Goal: Communication & Community: Answer question/provide support

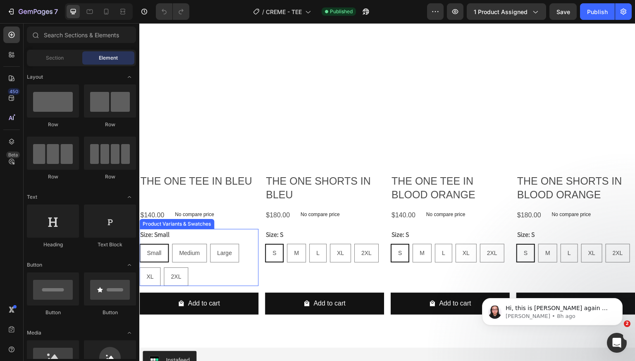
scroll to position [2543, 0]
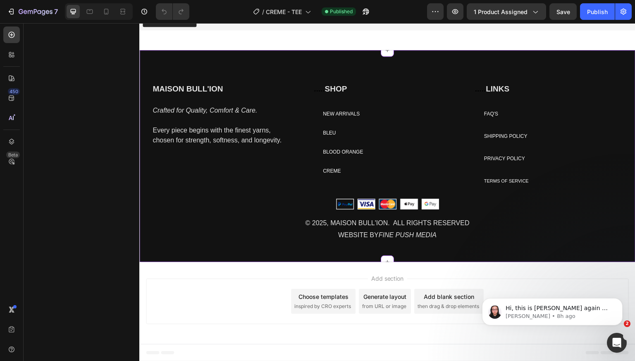
click at [268, 170] on div "MAISON BULL'ION Heading Crafted for Quality, Comfort & Care. Every piece begins…" at bounding box center [218, 130] width 132 height 95
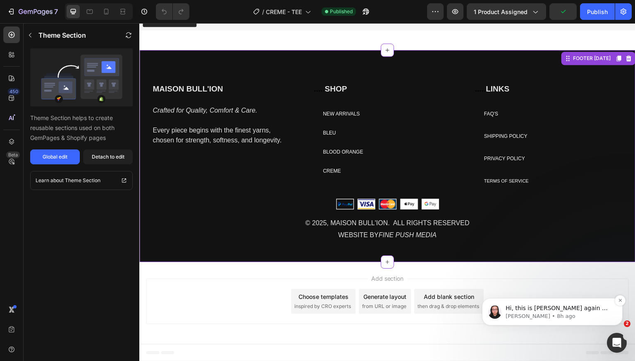
click at [547, 313] on p "Nathan • 8h ago" at bounding box center [559, 315] width 107 height 7
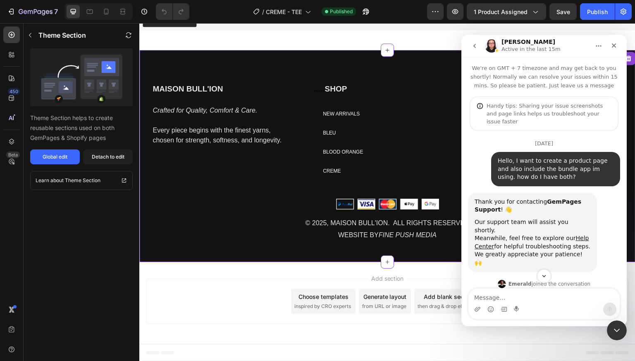
scroll to position [1, 0]
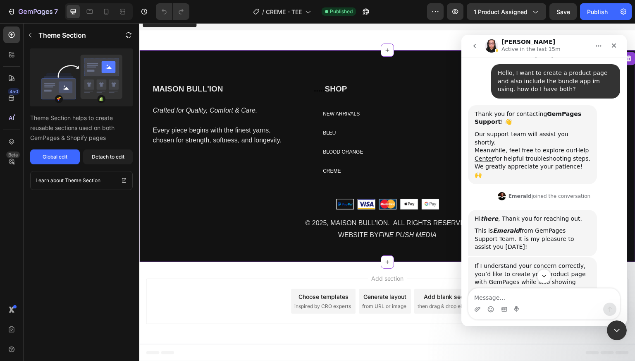
click at [476, 46] on icon "go back" at bounding box center [475, 46] width 7 height 7
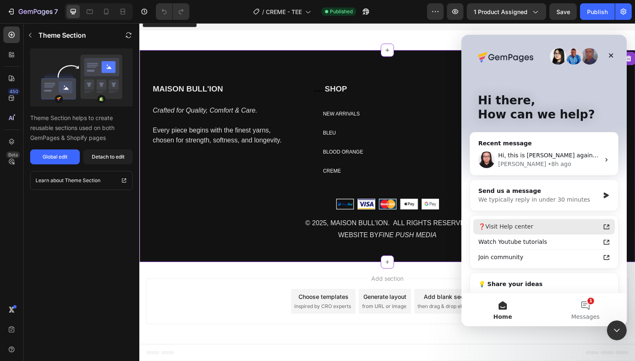
scroll to position [38, 0]
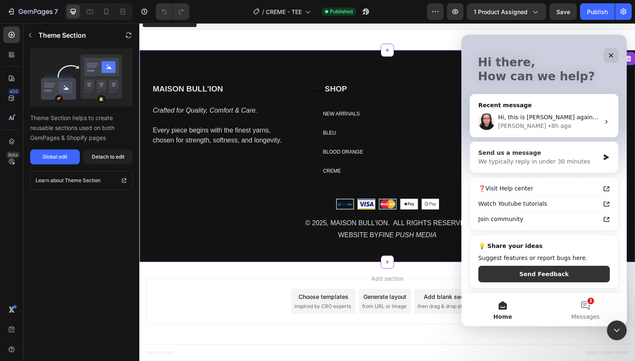
click at [554, 158] on div "We typically reply in under 30 minutes" at bounding box center [539, 161] width 121 height 9
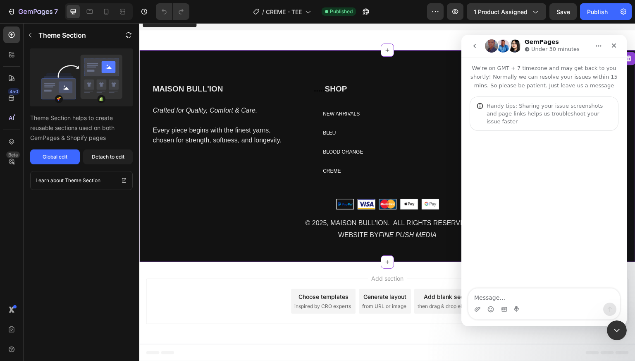
scroll to position [0, 0]
click at [545, 287] on textarea "Hello, sorry to bother. My global footer theme section" at bounding box center [544, 291] width 151 height 22
click at [603, 299] on textarea "Hello, sorry to bother. My footer theme section" at bounding box center [544, 295] width 151 height 14
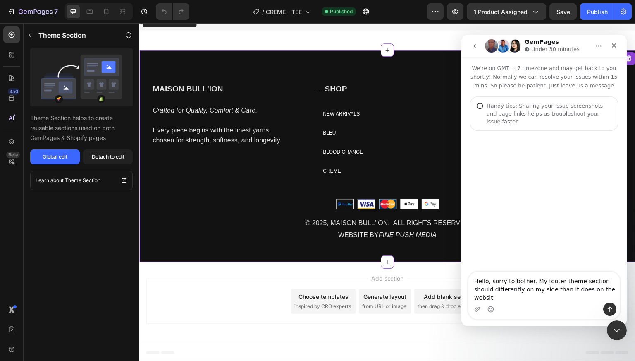
type textarea "Hello, sorry to bother. My footer theme section should differently on my side t…"
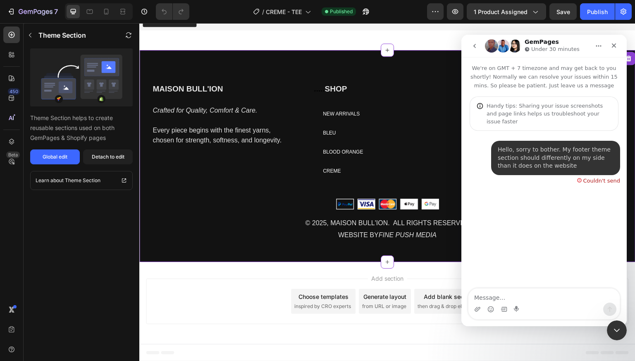
click at [591, 146] on div "Hello, sorry to bother. My footer theme section should differently on my side t…" at bounding box center [556, 158] width 116 height 24
click at [586, 178] on div "Couldn't send" at bounding box center [602, 180] width 37 height 5
click at [578, 151] on div "Hello, sorry to bother. My footer theme section should differently on my side t…" at bounding box center [556, 158] width 116 height 24
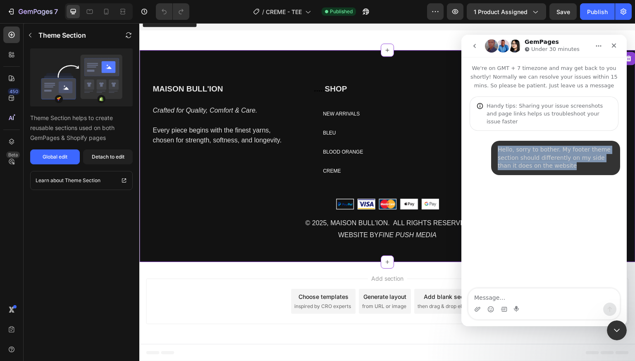
click at [578, 151] on div "Hello, sorry to bother. My footer theme section should differently on my side t…" at bounding box center [556, 158] width 116 height 24
copy div "Hello, sorry to bother. My footer theme section should differently on my side t…"
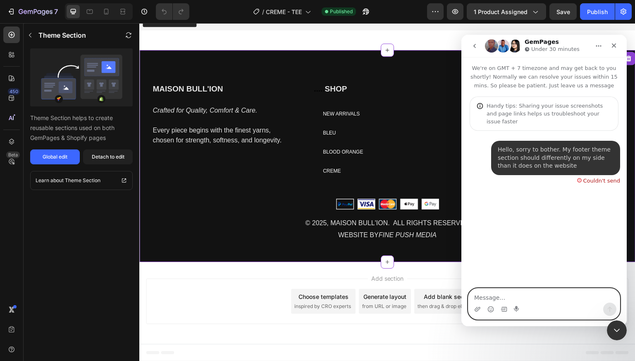
click at [492, 296] on textarea "Message…" at bounding box center [544, 295] width 151 height 14
paste textarea "Hello, sorry to bother. My footer theme section should differently on my side t…"
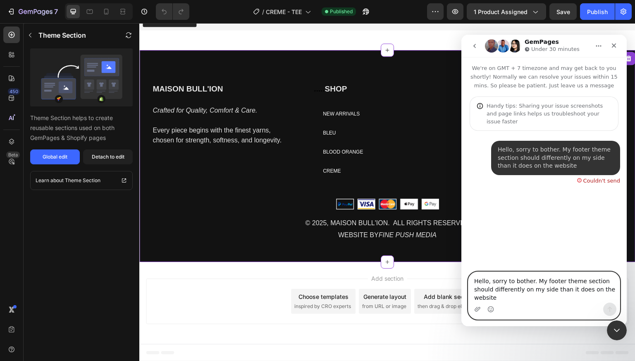
type textarea "Hello, sorry to bother. My footer theme section should differently on my side t…"
click at [469, 45] on button "go back" at bounding box center [475, 46] width 16 height 16
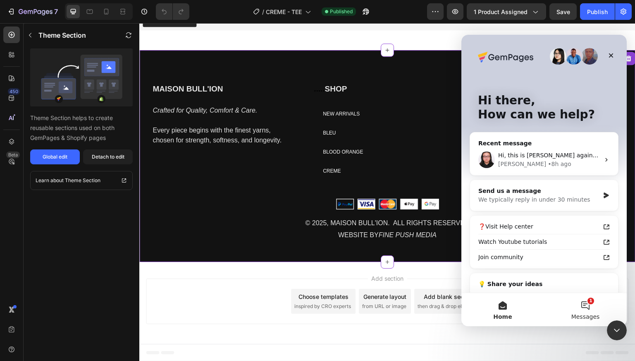
click at [587, 309] on button "1 Messages" at bounding box center [585, 309] width 83 height 33
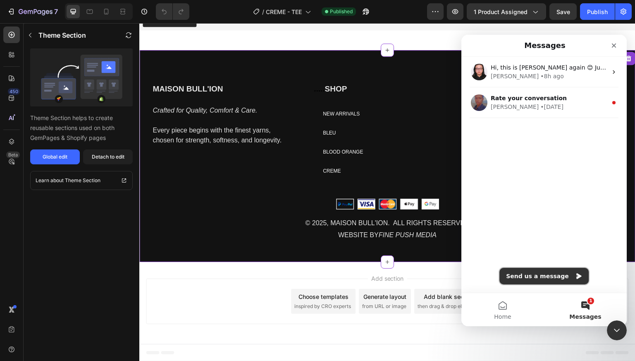
click at [560, 277] on button "Send us a message" at bounding box center [544, 276] width 89 height 17
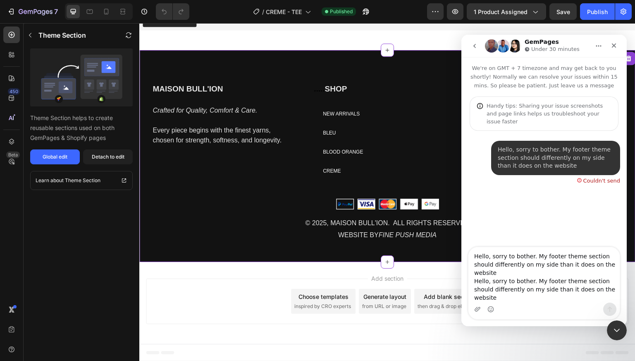
click at [555, 270] on textarea "Hello, sorry to bother. My footer theme section should differently on my side t…" at bounding box center [544, 274] width 151 height 55
type textarea "Hello, sorry to bother. My footer theme section should differently on my side t…"
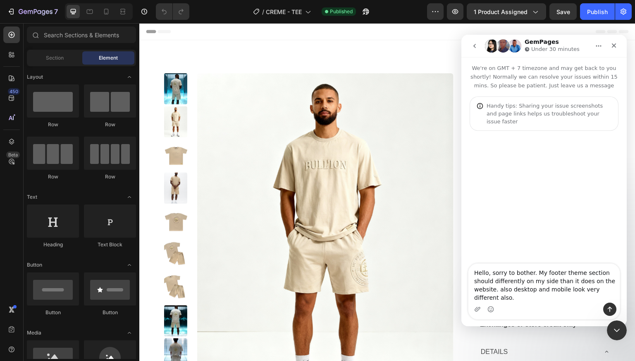
type textarea "Hello, sorry to bother. My footer theme section should differently on my side t…"
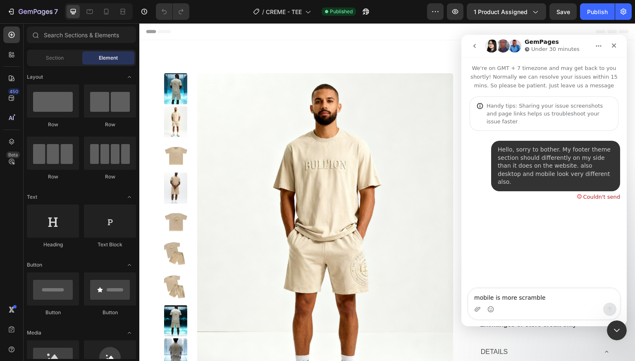
type textarea "mobile is more scrambled"
click at [483, 292] on textarea "mobile is more scrambled" at bounding box center [544, 295] width 151 height 14
click at [483, 295] on textarea "mobile is more scrambled" at bounding box center [544, 295] width 151 height 14
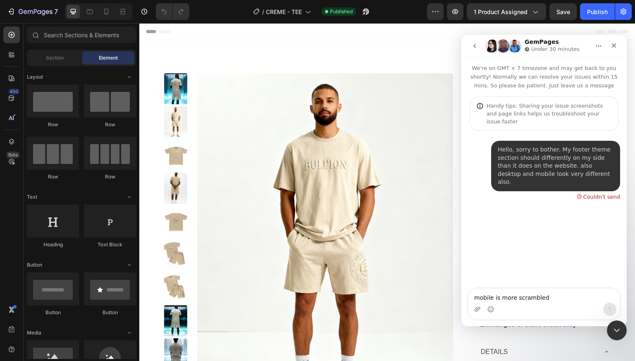
click at [483, 295] on textarea "mobile is more scrambled" at bounding box center [544, 295] width 151 height 14
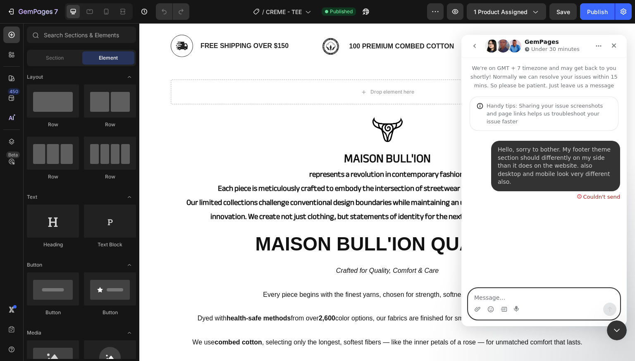
scroll to position [766, 0]
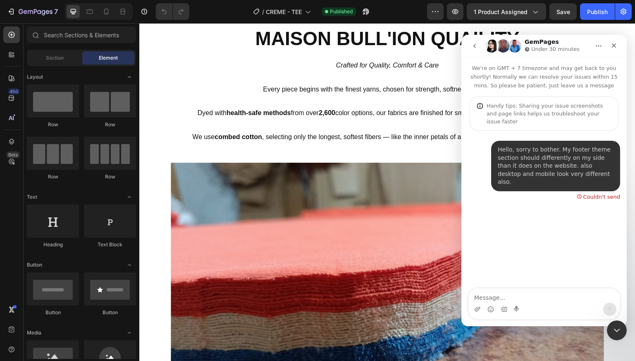
click at [476, 48] on icon "go back" at bounding box center [475, 46] width 7 height 7
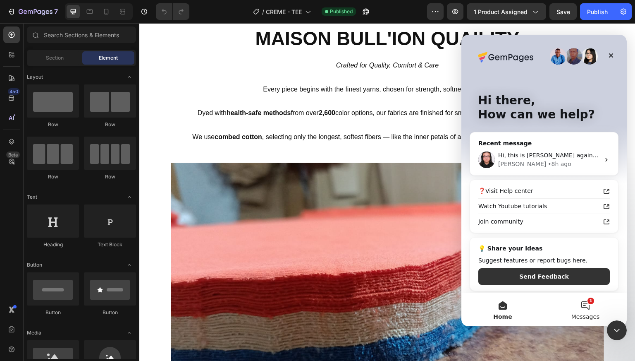
click at [582, 305] on button "1 Messages" at bounding box center [585, 309] width 83 height 33
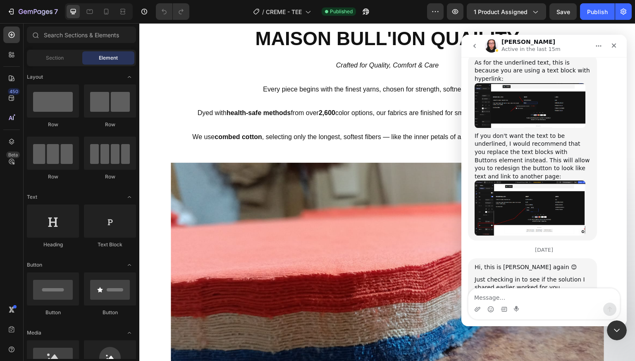
scroll to position [3924, 0]
click at [503, 298] on textarea "Message…" at bounding box center [544, 295] width 151 height 14
click at [469, 48] on button "go back" at bounding box center [475, 46] width 16 height 16
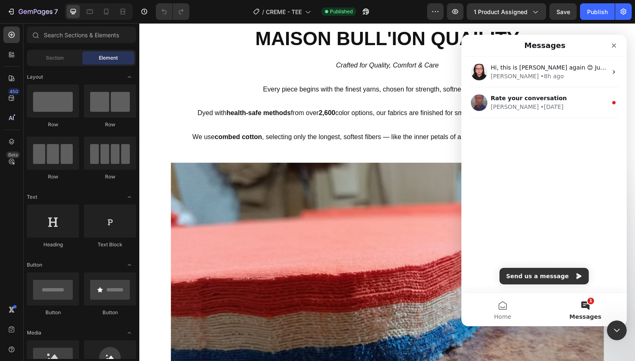
scroll to position [0, 0]
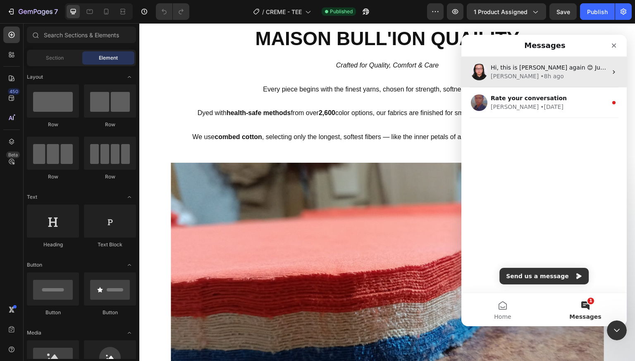
click at [504, 71] on div "Hi, this is [PERSON_NAME] again 😊 Just checking in to see if the solution I sha…" at bounding box center [549, 67] width 117 height 9
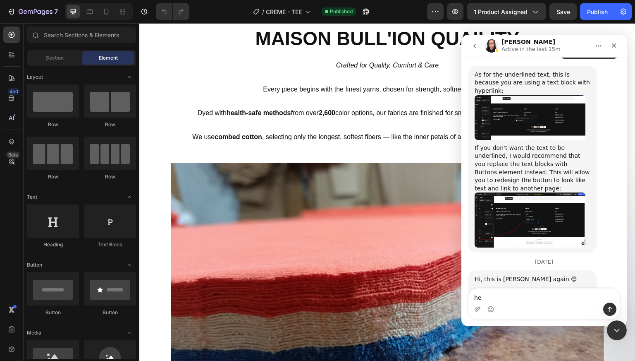
type textarea "hey"
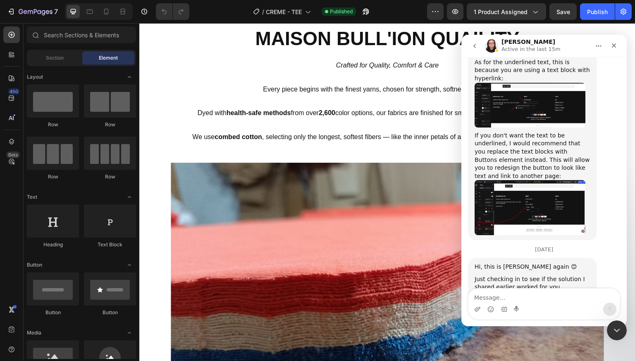
scroll to position [3948, 0]
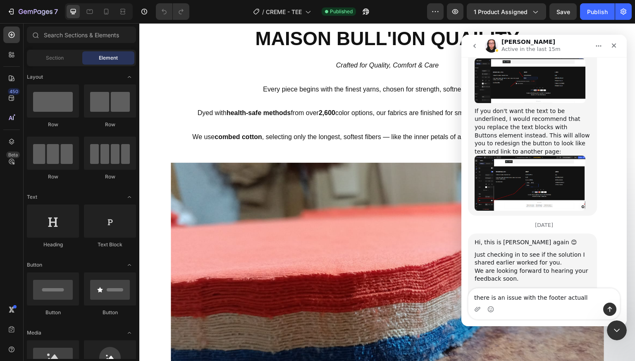
type textarea "there is an issue with the footer actually"
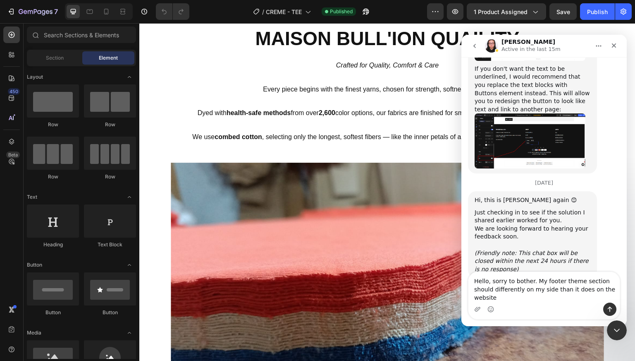
scroll to position [3992, 0]
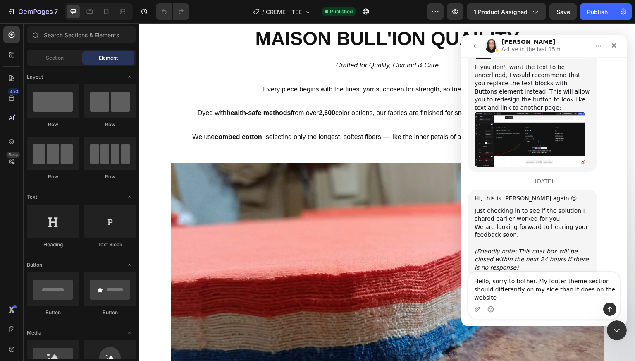
drag, startPoint x: 534, startPoint y: 273, endPoint x: 424, endPoint y: 264, distance: 109.6
click at [462, 264] on html "[PERSON_NAME] Active in the last 15m We're on GMT + 7 timezone and may get back…" at bounding box center [544, 180] width 165 height 291
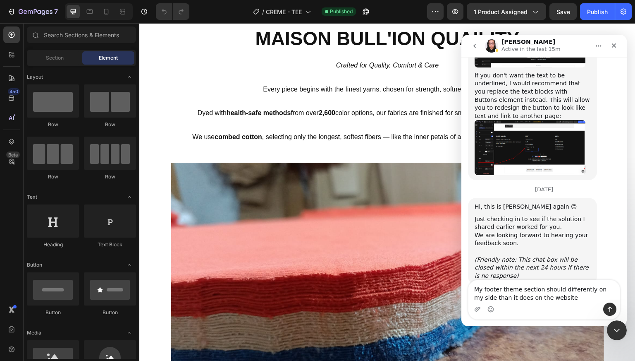
click at [547, 280] on textarea "My footer theme section should differently on my side than it does on the websi…" at bounding box center [544, 291] width 151 height 22
type textarea "My footer theme section is showing differently on my side than it does on the w…"
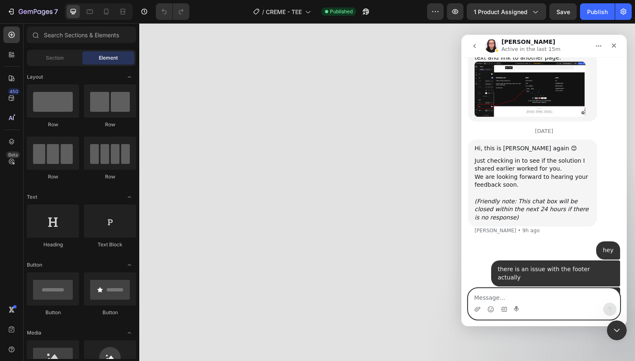
scroll to position [2210, 0]
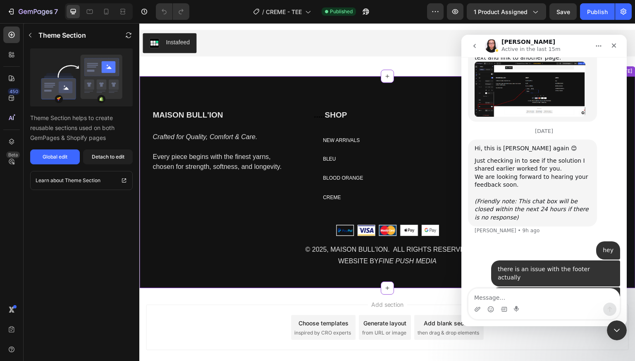
click at [215, 159] on p "Every piece begins with the finest yarns, chosen for strength, softness, and lo…" at bounding box center [218, 162] width 131 height 20
click at [196, 182] on div "Crafted for Quality, Comfort & Care. Every piece begins with the finest yarns, …" at bounding box center [218, 156] width 132 height 51
click at [559, 13] on span "Save" at bounding box center [564, 11] width 14 height 7
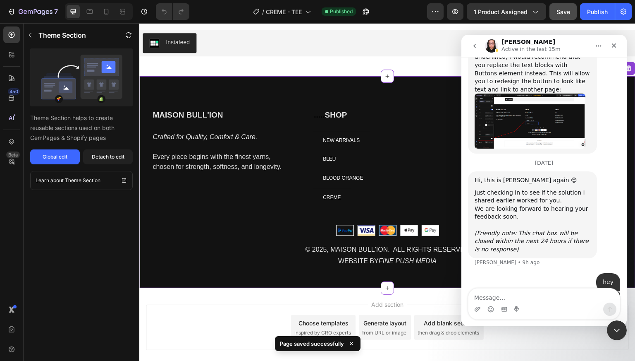
click at [352, 167] on div "BLEU Button" at bounding box center [347, 159] width 68 height 19
click at [338, 182] on p "BLOOD ORANGE" at bounding box center [343, 178] width 40 height 9
click at [358, 177] on p "BLOOD ORANGE" at bounding box center [343, 178] width 40 height 9
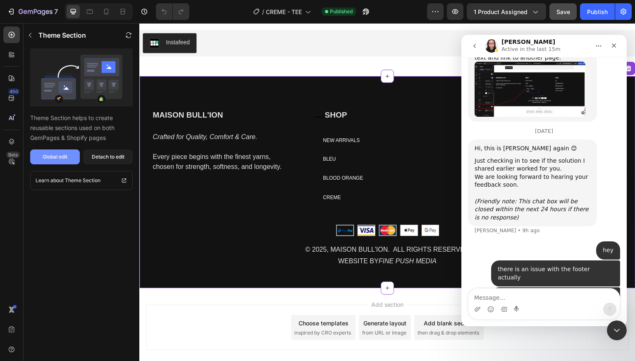
click at [51, 153] on div "Global edit" at bounding box center [55, 156] width 25 height 7
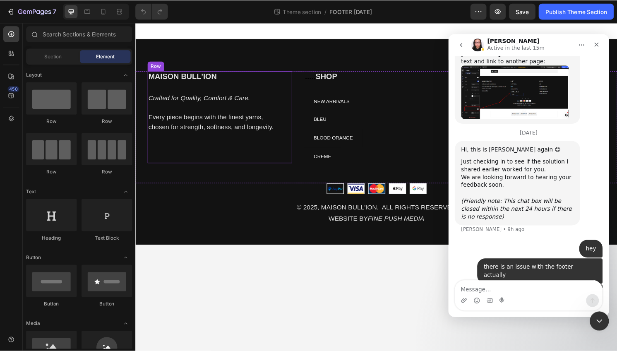
scroll to position [4042, 0]
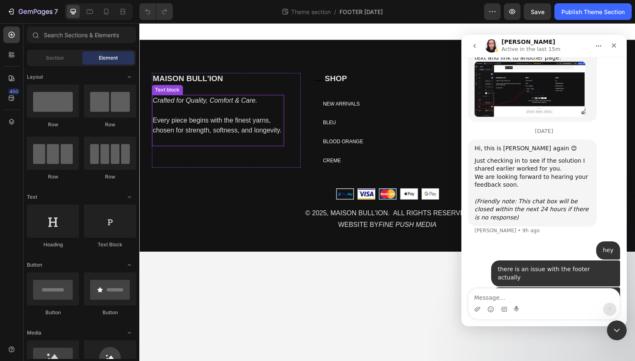
click at [232, 129] on p "Every piece begins with the finest yarns, chosen for strength, softness, and lo…" at bounding box center [218, 125] width 131 height 20
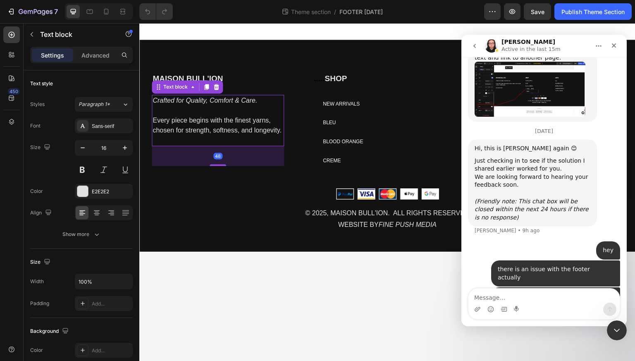
click at [160, 144] on p at bounding box center [218, 140] width 131 height 10
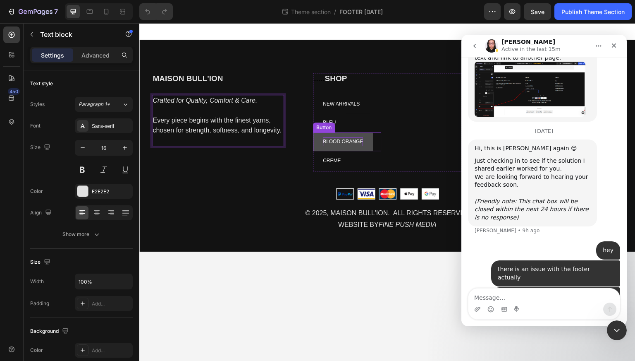
click at [344, 140] on p "BLOOD ORANGE" at bounding box center [343, 141] width 40 height 9
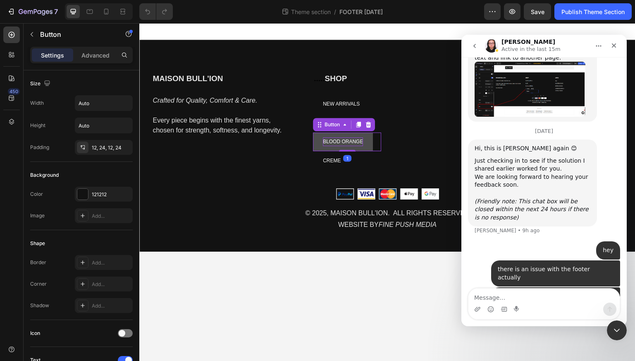
click at [344, 140] on p "BLOOD ORANGE" at bounding box center [343, 141] width 40 height 9
click at [361, 141] on p "BLOOD ORANGE" at bounding box center [343, 141] width 40 height 9
click at [536, 14] on span "Save" at bounding box center [538, 11] width 14 height 7
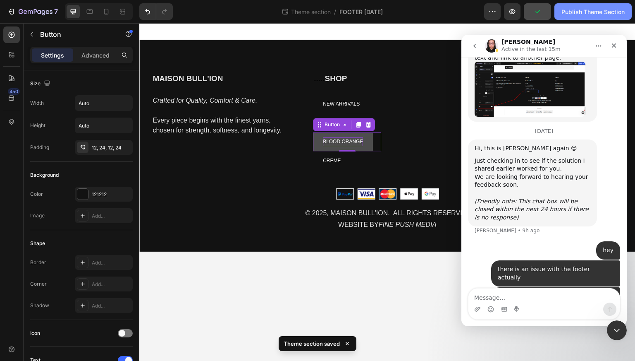
click at [572, 10] on div "Publish Theme Section" at bounding box center [593, 11] width 63 height 9
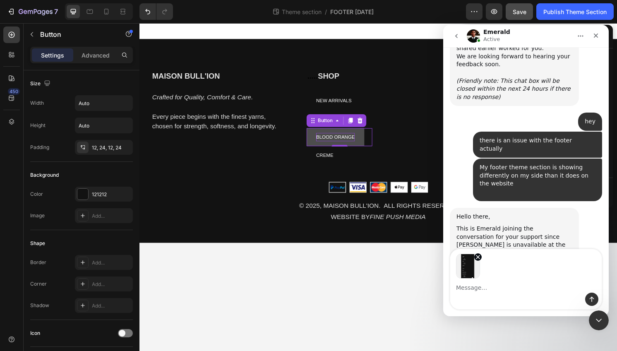
scroll to position [4182, 0]
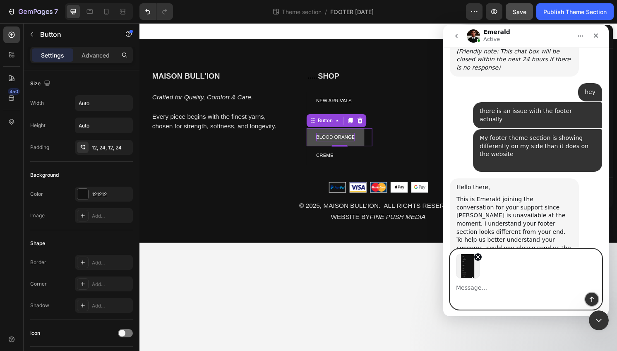
click at [591, 300] on icon "Send a message…" at bounding box center [591, 299] width 5 height 5
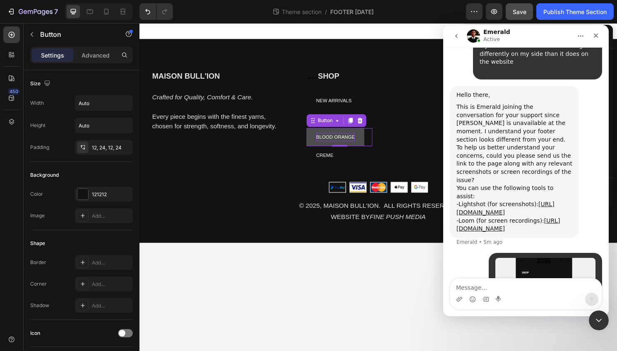
scroll to position [4280, 0]
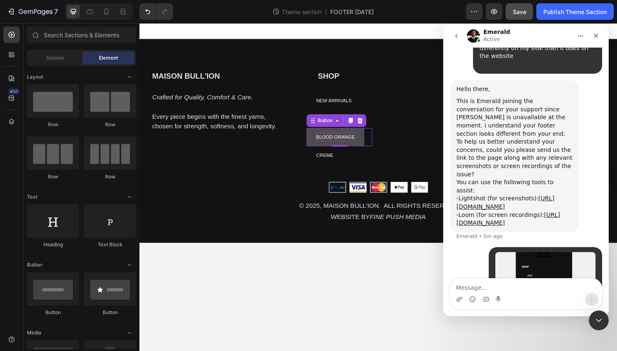
click at [328, 278] on body "MAISON BULL'ION Heading Crafted for Quality, Comfort & Care. Every piece begins…" at bounding box center [387, 193] width 496 height 341
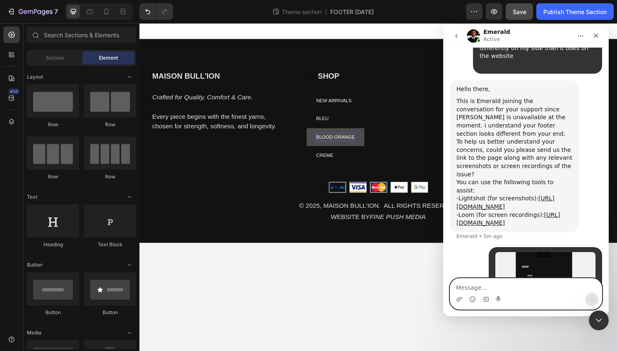
click at [469, 290] on textarea "Message…" at bounding box center [525, 285] width 151 height 14
type textarea "thats how it looks on mobile"
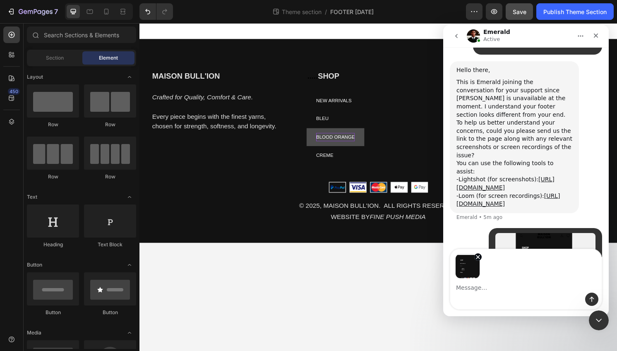
scroll to position [4328, 0]
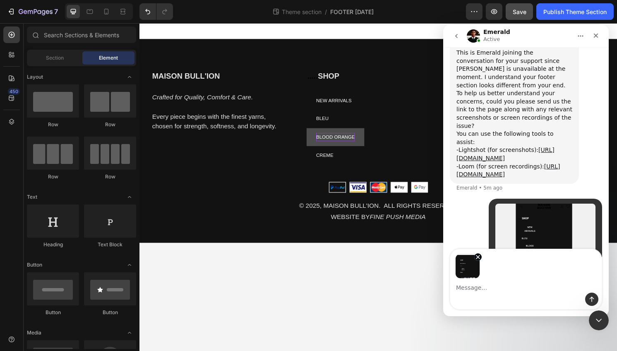
click at [494, 286] on textarea "Message…" at bounding box center [525, 285] width 151 height 14
type textarea "how it looks on desktop"
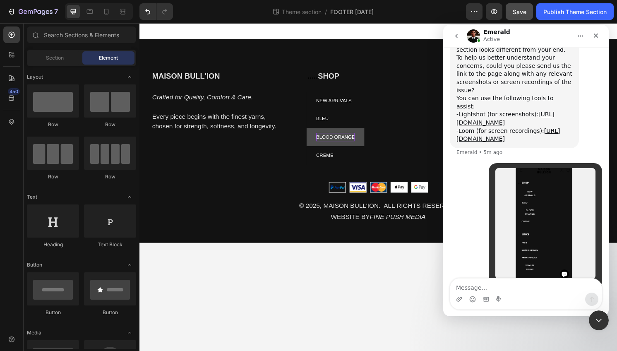
scroll to position [4364, 0]
click at [353, 278] on body "MAISON BULL'ION Heading Crafted for Quality, Comfort & Care. Every piece begins…" at bounding box center [387, 193] width 496 height 341
click at [594, 34] on icon "Close" at bounding box center [595, 35] width 7 height 7
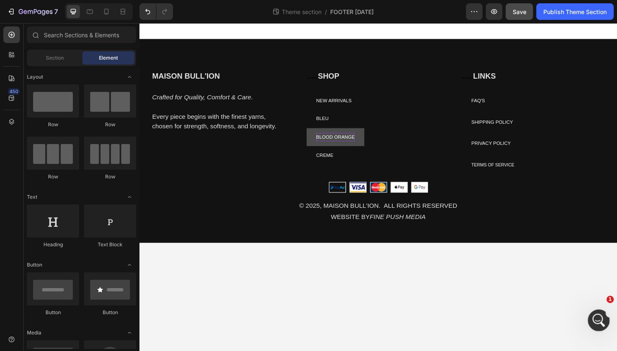
click at [596, 309] on div "Open Intercom Messenger" at bounding box center [597, 318] width 27 height 27
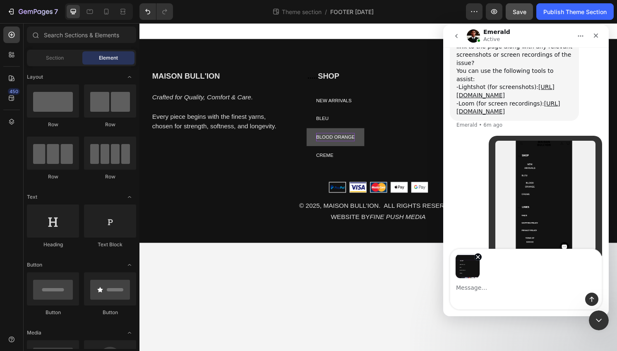
scroll to position [4394, 0]
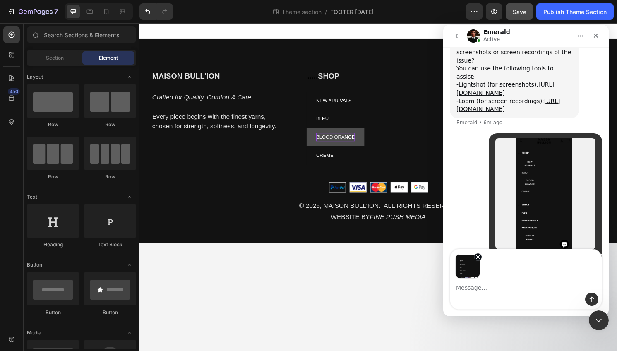
click at [514, 287] on textarea "Message…" at bounding box center [525, 285] width 151 height 14
type textarea "how it looks on you app"
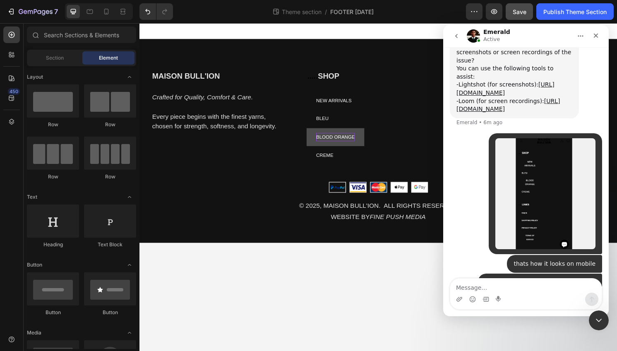
scroll to position [4424, 0]
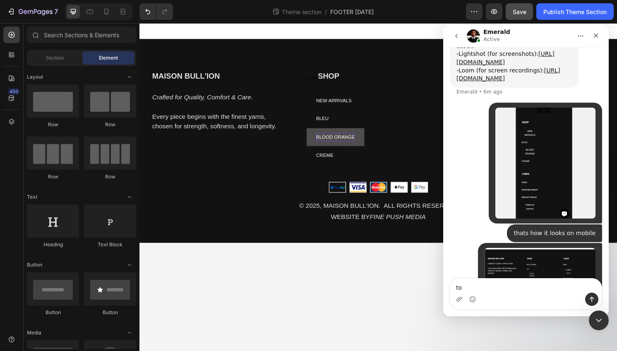
type textarea "t"
type textarea "on this app**"
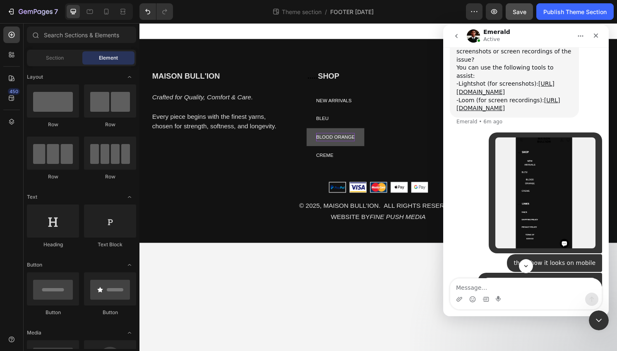
scroll to position [4443, 0]
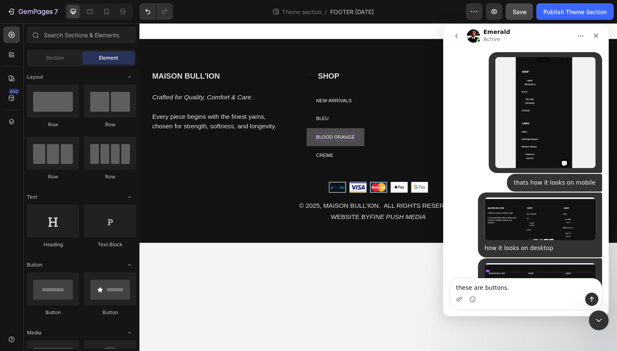
type textarea "these are buttons."
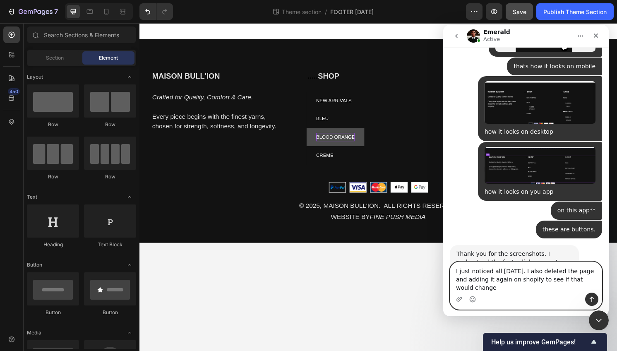
scroll to position [4591, 0]
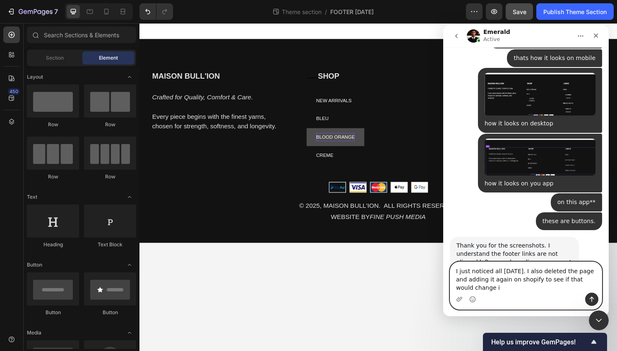
type textarea "I just noticed all [DATE]. I also deleted the page and adding it again on shopi…"
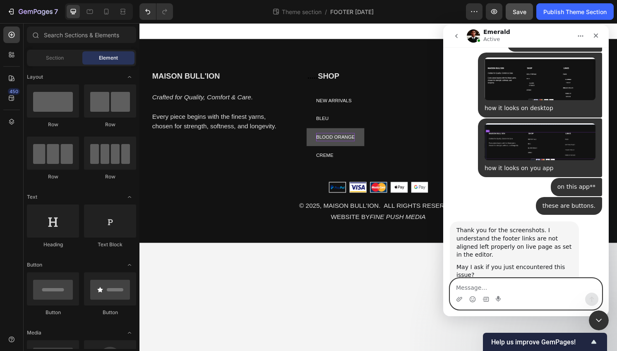
scroll to position [4615, 0]
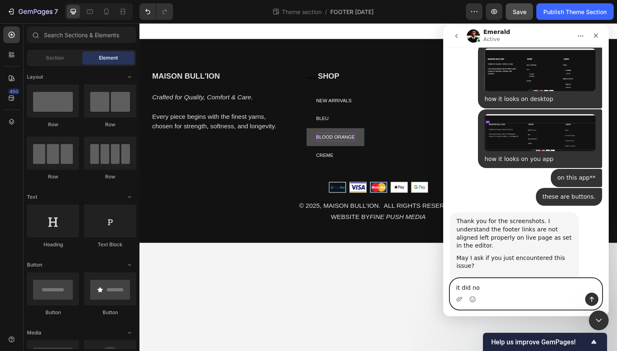
type textarea "it did not"
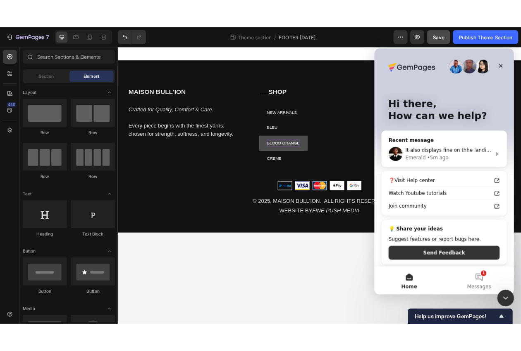
scroll to position [0, 0]
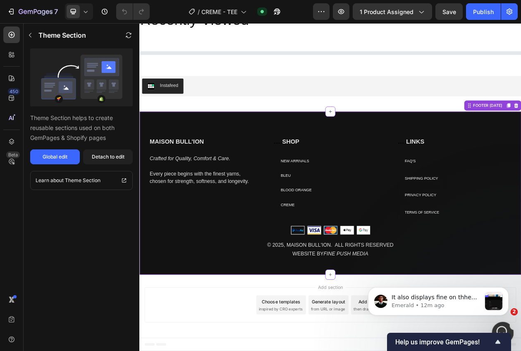
click at [498, 327] on icon "Open Intercom Messenger" at bounding box center [502, 332] width 14 height 14
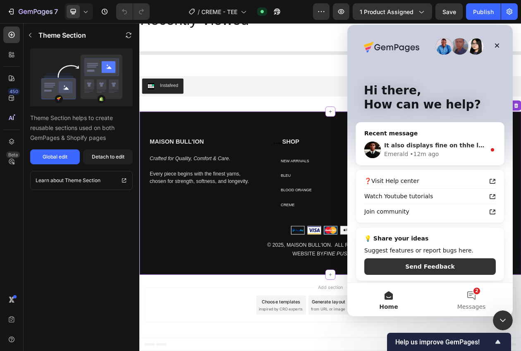
click at [455, 149] on div "It also displays fine on thhe landing page: Please kindly let me know the page …" at bounding box center [435, 145] width 102 height 9
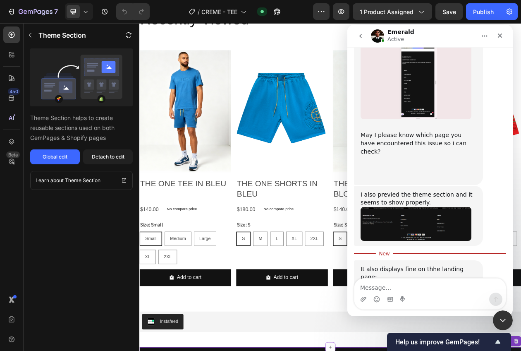
scroll to position [5101, 0]
